Goal: Check status

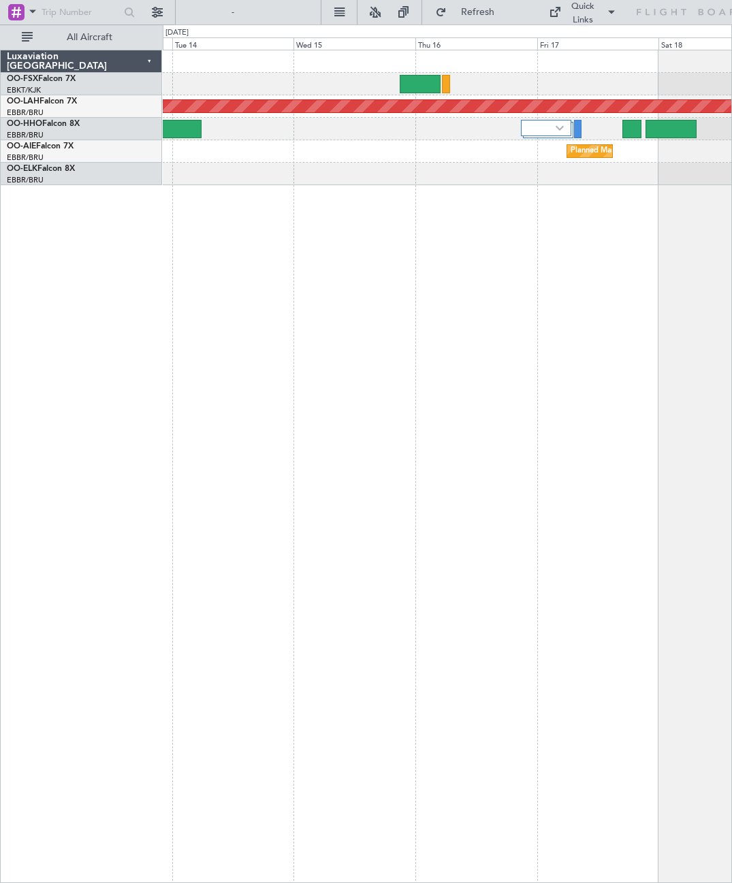
click at [545, 136] on div at bounding box center [546, 128] width 50 height 16
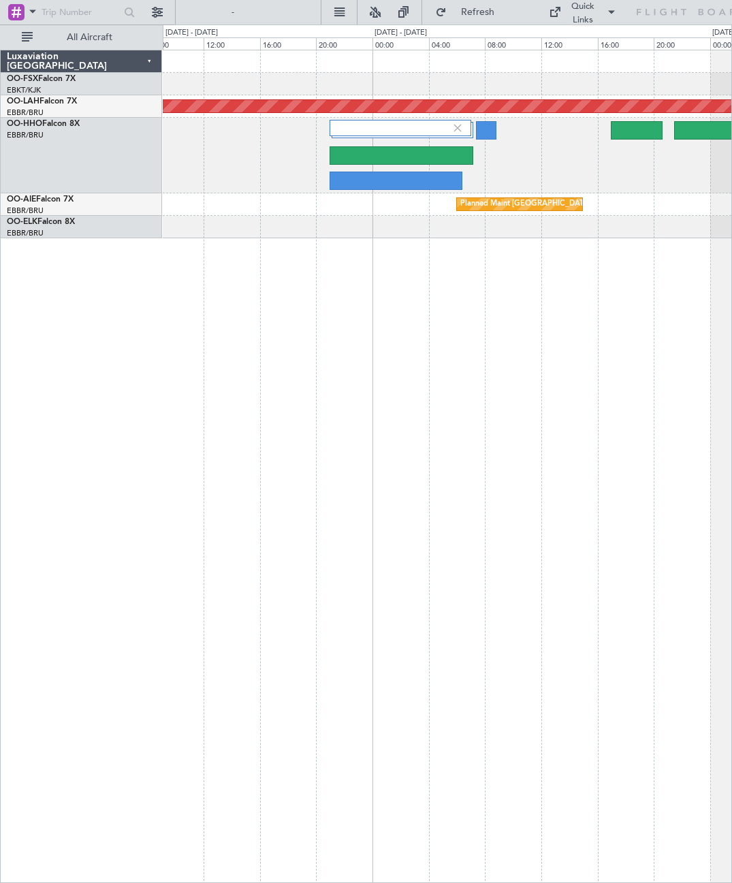
click at [494, 133] on div at bounding box center [486, 130] width 20 height 18
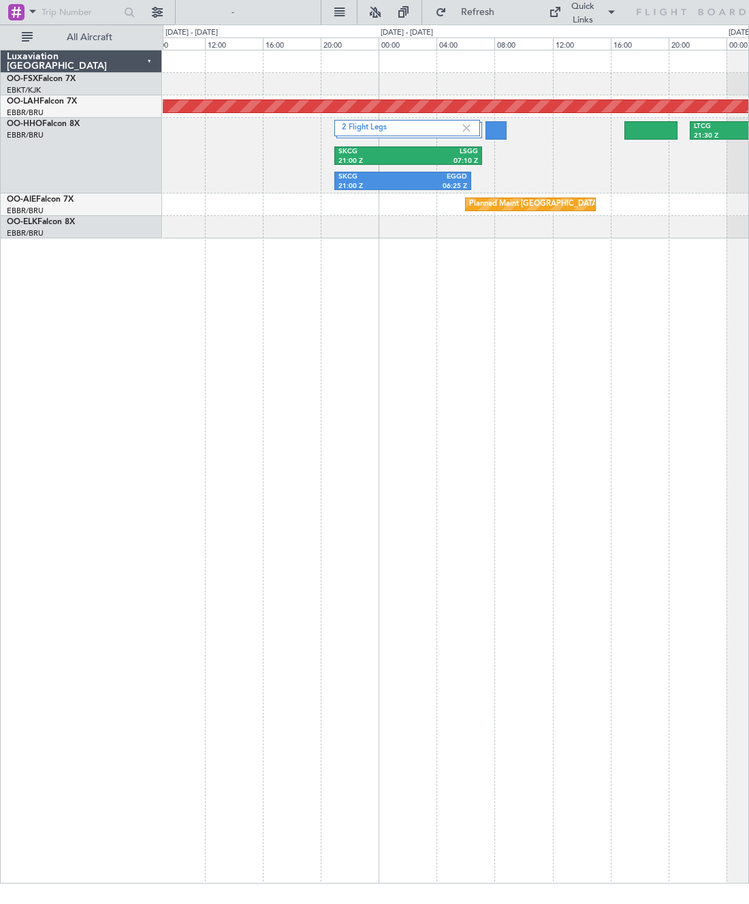
click at [656, 112] on div "Planned Maint [PERSON_NAME]-[GEOGRAPHIC_DATA][PERSON_NAME] ([GEOGRAPHIC_DATA][P…" at bounding box center [456, 106] width 1756 height 12
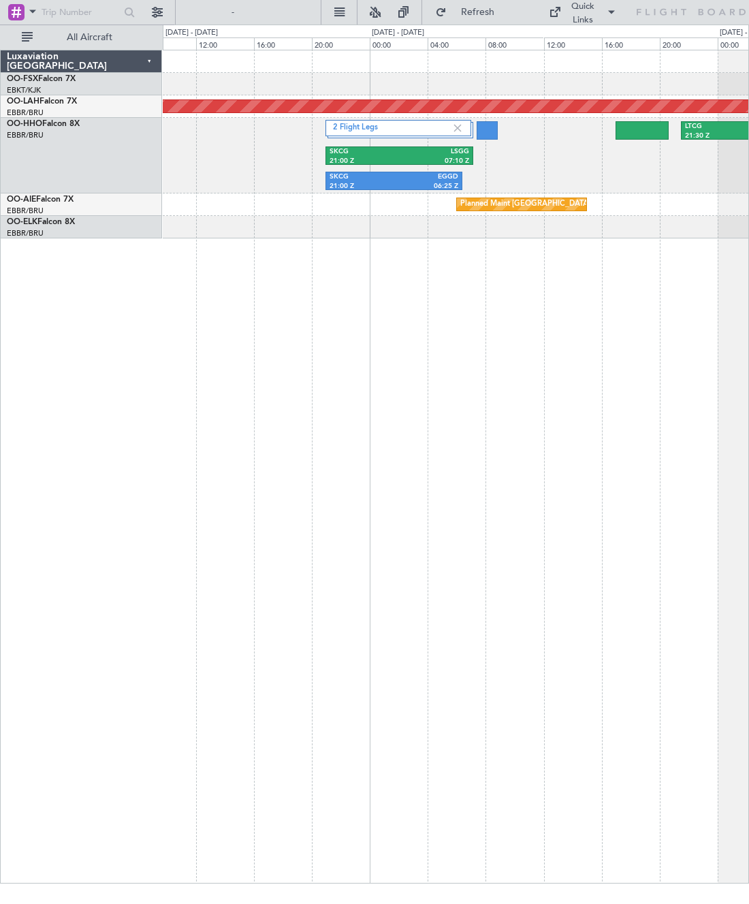
click at [669, 70] on div at bounding box center [456, 61] width 586 height 22
click at [644, 131] on div at bounding box center [642, 130] width 53 height 18
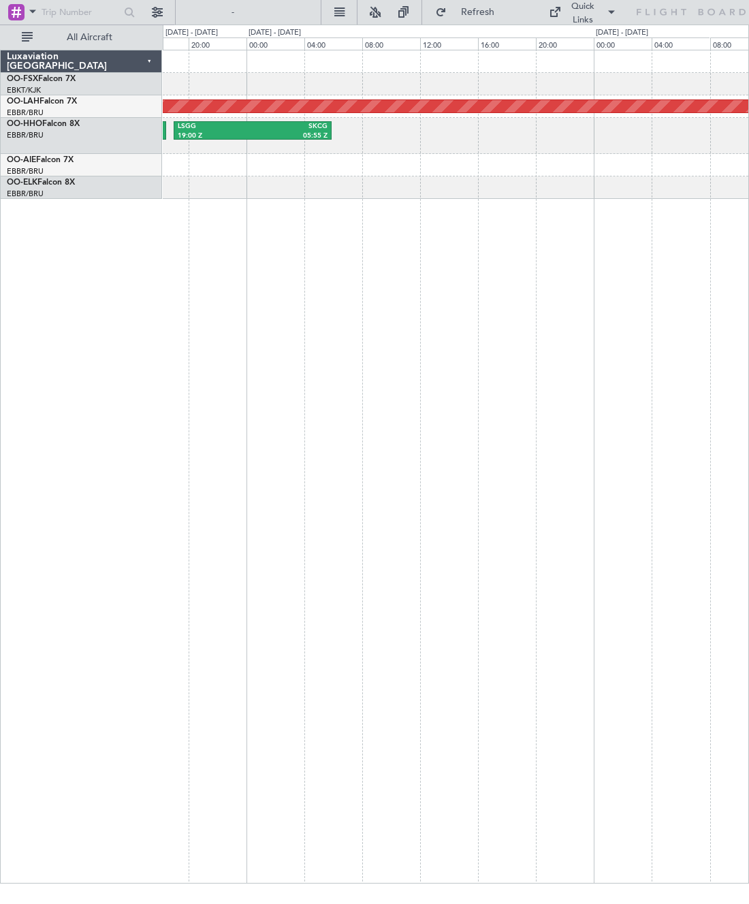
click at [316, 129] on div "SKCG" at bounding box center [290, 127] width 75 height 10
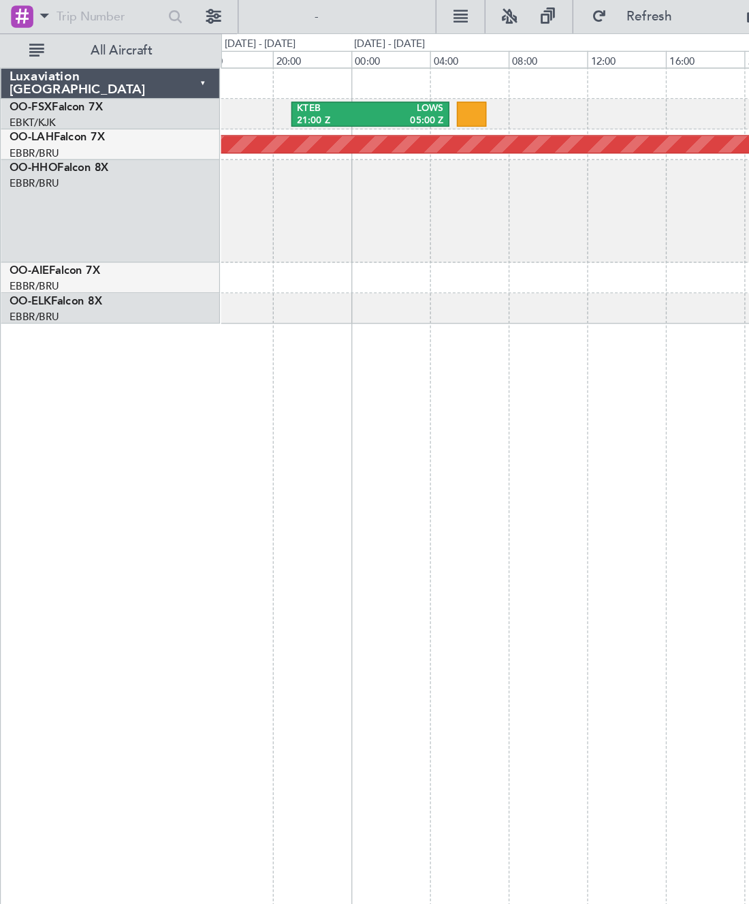
click at [608, 153] on html "15 Oct 2025 - 17 Oct 2025 Refresh Quick Links All Aircraft KTEB 21:00 Z LOWS 05…" at bounding box center [374, 441] width 749 height 883
click at [632, 155] on html "15 Oct 2025 - 17 Oct 2025 Refresh Quick Links All Aircraft KTEB 21:00 Z LOWS 05…" at bounding box center [374, 441] width 749 height 883
click at [593, 158] on html "15 Oct 2025 - 17 Oct 2025 Refresh Quick Links All Aircraft KTEB 21:00 Z LOWS 05…" at bounding box center [374, 441] width 749 height 883
click at [642, 145] on html "15 Oct 2025 - 17 Oct 2025 Refresh Quick Links All Aircraft KTEB 21:00 Z LOWS 05…" at bounding box center [374, 441] width 749 height 883
click at [623, 157] on html "15 Oct 2025 - 17 Oct 2025 Refresh Quick Links All Aircraft KTEB 21:00 Z LOWS 05…" at bounding box center [374, 441] width 749 height 883
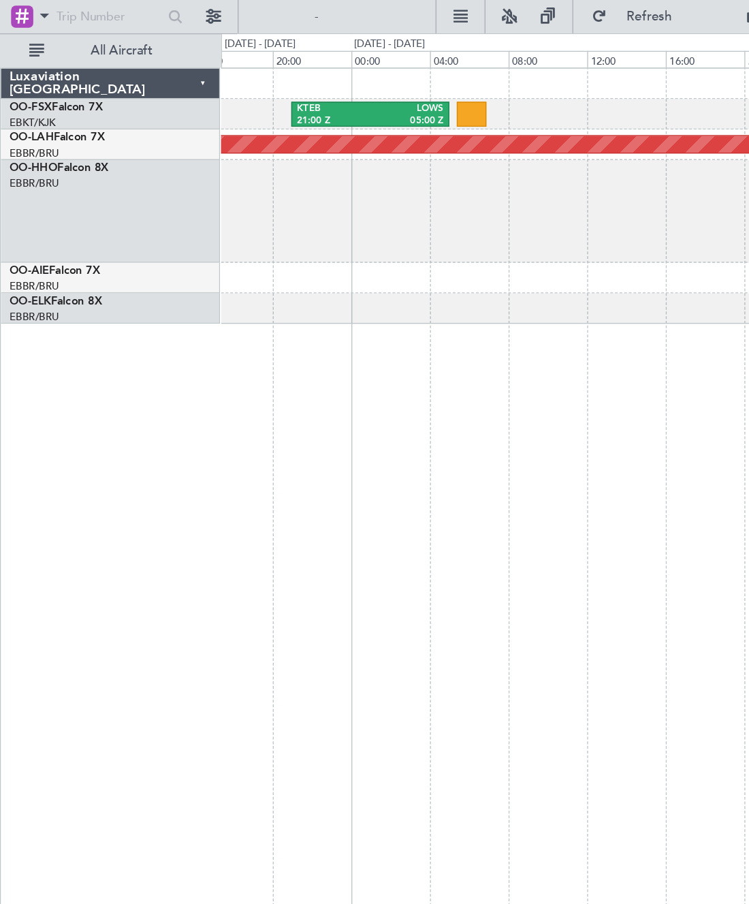
click at [617, 159] on html "15 Oct 2025 - 17 Oct 2025 Refresh Quick Links All Aircraft KTEB 21:00 Z LOWS 05…" at bounding box center [374, 441] width 749 height 883
click at [629, 140] on html "15 Oct 2025 - 17 Oct 2025 Refresh Quick Links All Aircraft KTEB 21:00 Z LOWS 05…" at bounding box center [374, 441] width 749 height 883
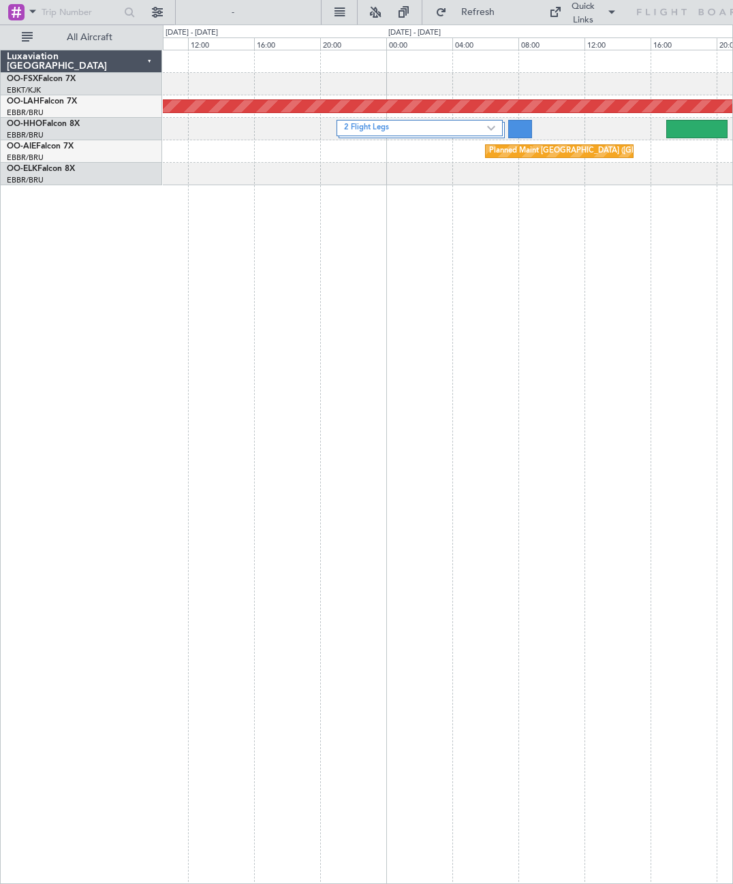
click at [527, 123] on div at bounding box center [520, 129] width 24 height 18
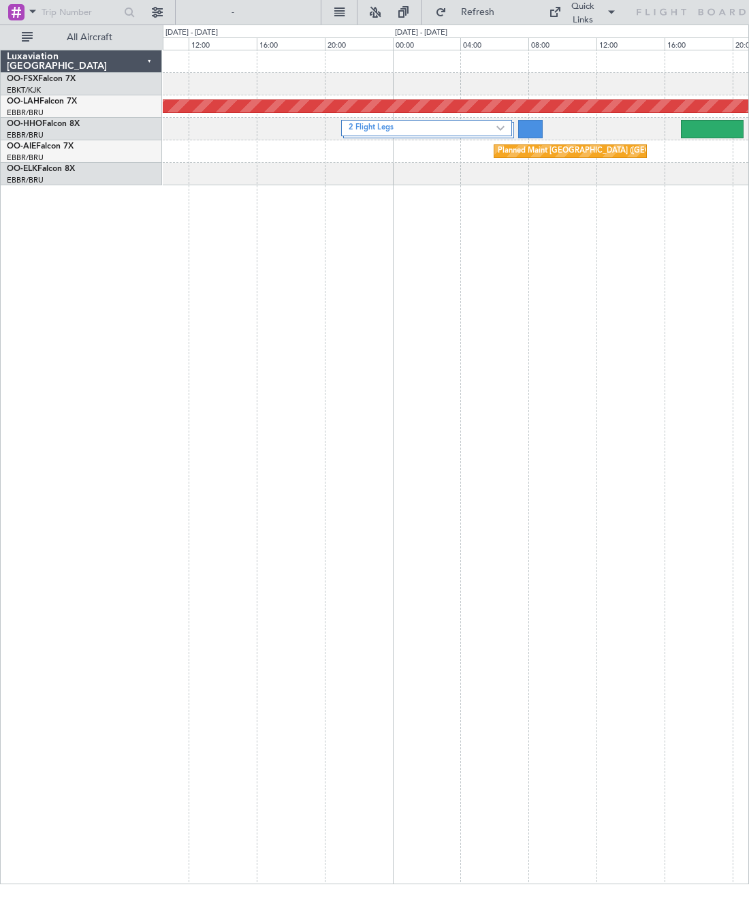
click at [453, 121] on div "2 Flight Legs" at bounding box center [426, 128] width 171 height 16
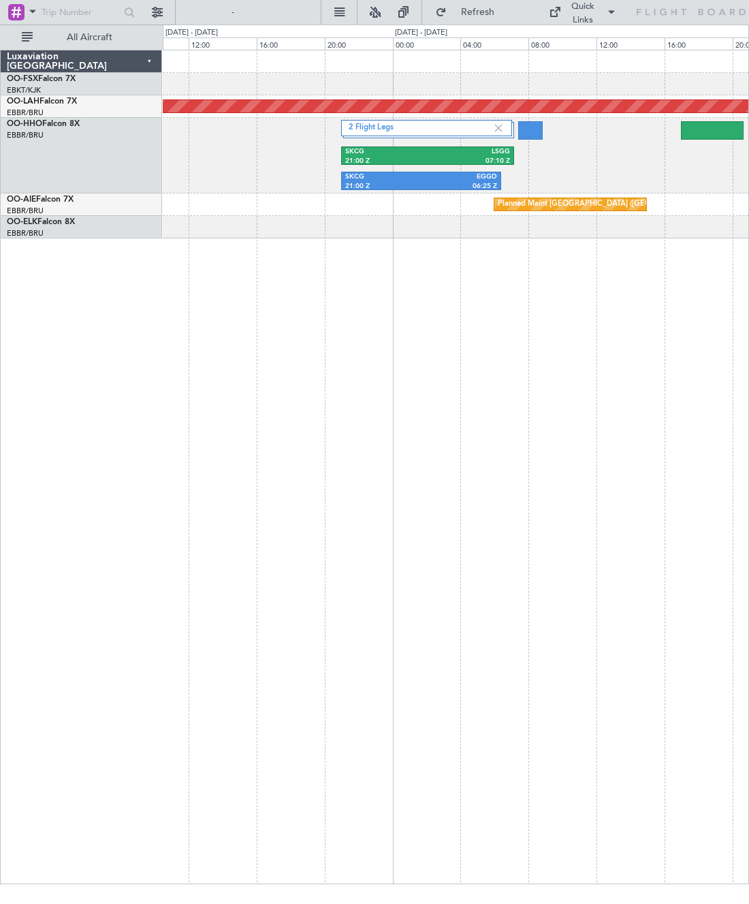
click at [441, 159] on div "07:10 Z" at bounding box center [469, 162] width 82 height 10
